Goal: Check status: Check status

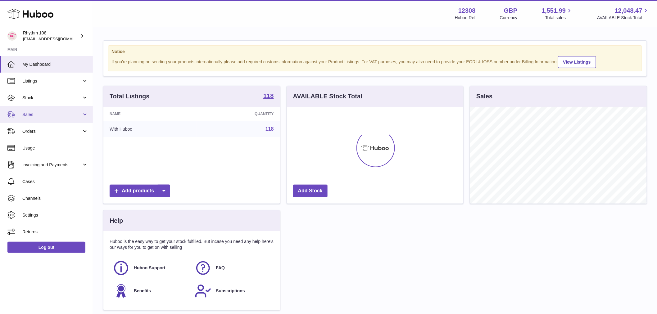
scroll to position [310509, 310429]
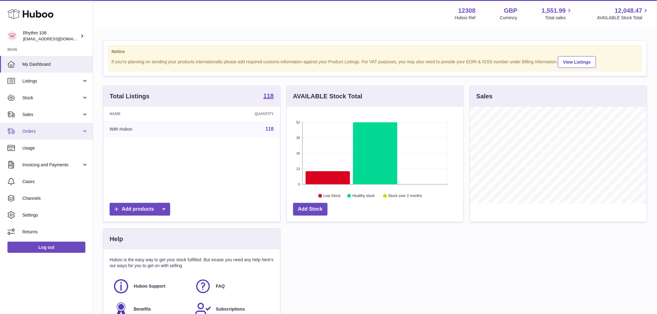
click at [39, 131] on span "Orders" at bounding box center [51, 132] width 59 height 6
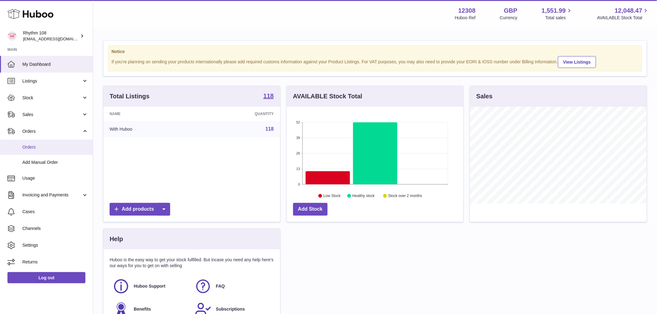
click at [42, 144] on span "Orders" at bounding box center [55, 147] width 66 height 6
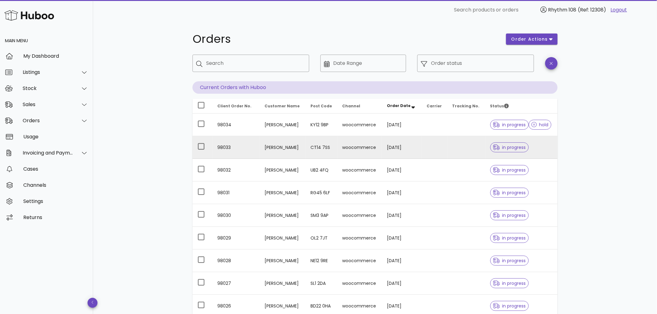
click at [541, 151] on div "in progress" at bounding box center [521, 147] width 62 height 22
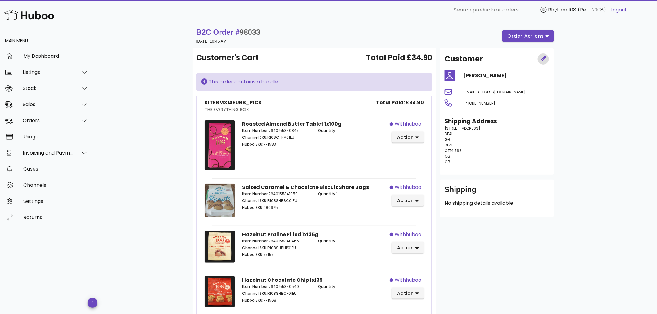
click at [544, 55] on button "button" at bounding box center [543, 58] width 11 height 11
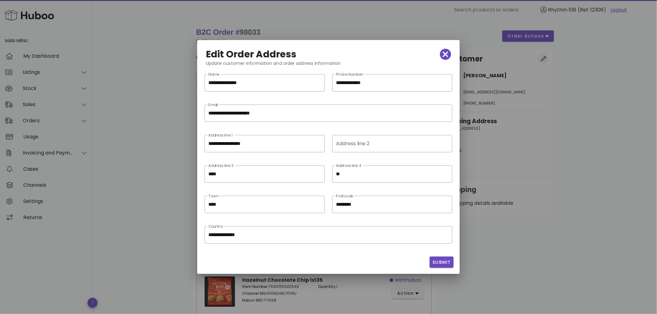
click at [544, 55] on div at bounding box center [328, 157] width 657 height 314
click at [450, 56] on span "button" at bounding box center [445, 54] width 11 height 9
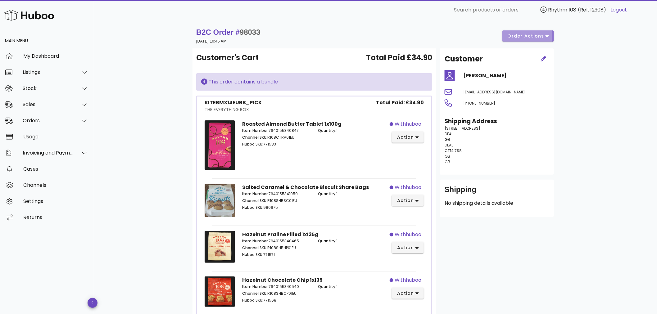
click at [512, 37] on span "order actions" at bounding box center [526, 36] width 37 height 7
click at [510, 93] on div "[EMAIL_ADDRESS][DOMAIN_NAME]" at bounding box center [506, 91] width 93 height 15
click at [521, 82] on div "[PERSON_NAME]" at bounding box center [506, 75] width 93 height 15
click at [544, 58] on icon "button" at bounding box center [544, 59] width 6 height 6
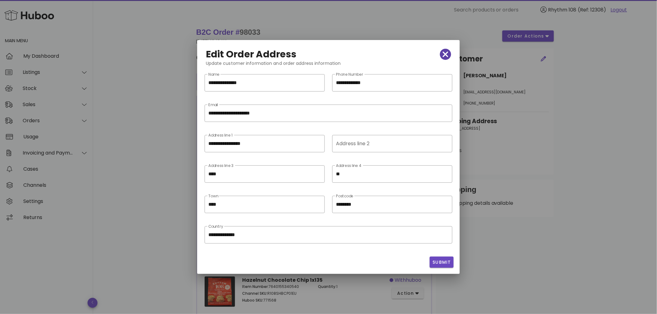
click at [445, 58] on icon "button" at bounding box center [446, 54] width 6 height 9
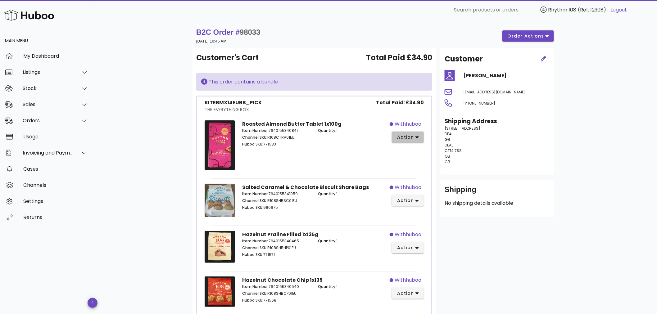
click at [407, 136] on span "action" at bounding box center [405, 137] width 17 height 7
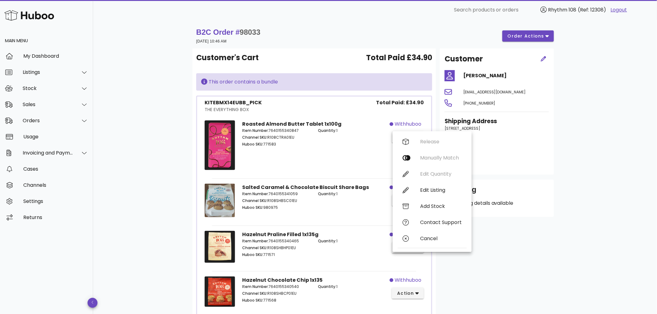
click at [325, 40] on div "B2C Order # 98033 [DATE] 10:46 AM order actions" at bounding box center [375, 35] width 358 height 17
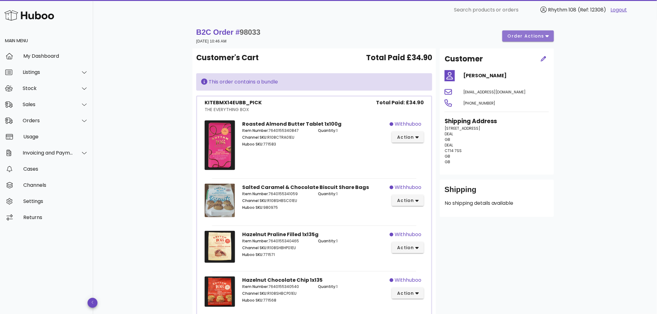
click at [517, 35] on span "order actions" at bounding box center [526, 36] width 37 height 7
click at [487, 74] on h4 "[PERSON_NAME]" at bounding box center [506, 75] width 86 height 7
click at [469, 150] on p "[STREET_ADDRESS] GB [GEOGRAPHIC_DATA]" at bounding box center [497, 145] width 104 height 39
